Goal: Information Seeking & Learning: Learn about a topic

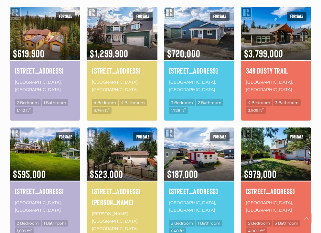
scroll to position [388, 0]
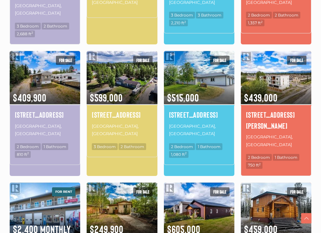
scroll to position [344, 0]
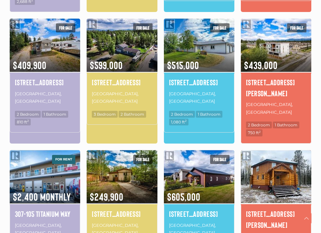
click at [284, 149] on img at bounding box center [276, 176] width 70 height 55
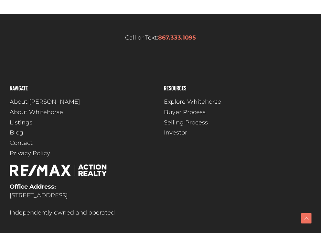
scroll to position [194, 0]
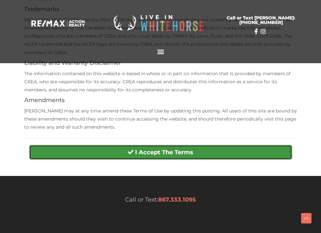
click at [161, 148] on strong "I Accept The Terms" at bounding box center [164, 151] width 58 height 7
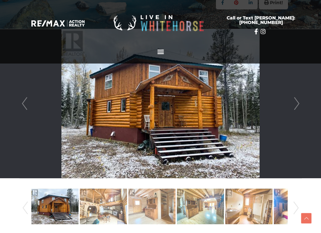
scroll to position [125, 0]
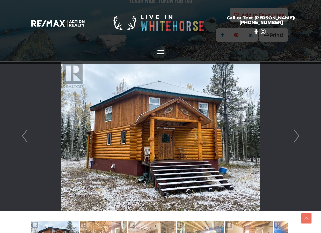
click at [294, 134] on link "Next" at bounding box center [297, 135] width 10 height 149
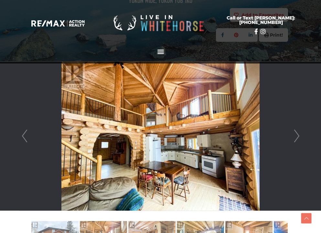
click at [298, 135] on link "Next" at bounding box center [297, 135] width 10 height 149
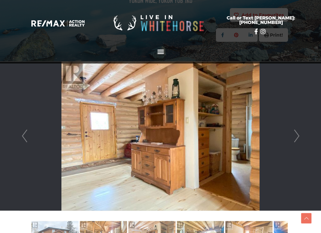
click at [298, 135] on link "Next" at bounding box center [297, 135] width 10 height 149
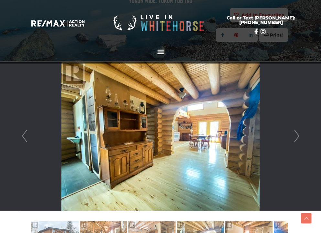
click at [298, 135] on link "Next" at bounding box center [297, 135] width 10 height 149
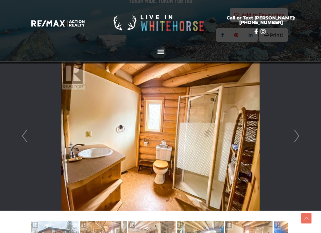
click at [298, 135] on link "Next" at bounding box center [297, 135] width 10 height 149
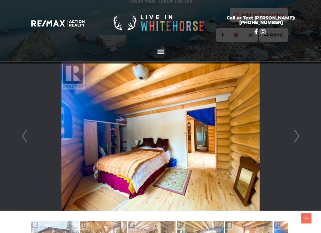
click at [298, 134] on link "Next" at bounding box center [297, 135] width 10 height 149
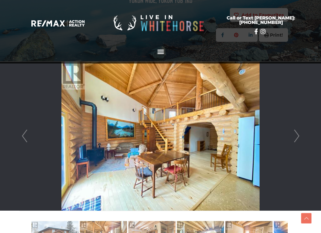
click at [298, 134] on link "Next" at bounding box center [297, 135] width 10 height 149
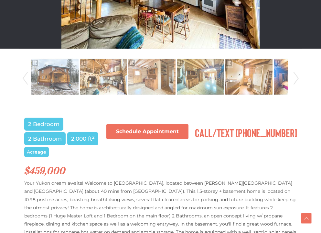
scroll to position [319, 0]
